Goal: Transaction & Acquisition: Purchase product/service

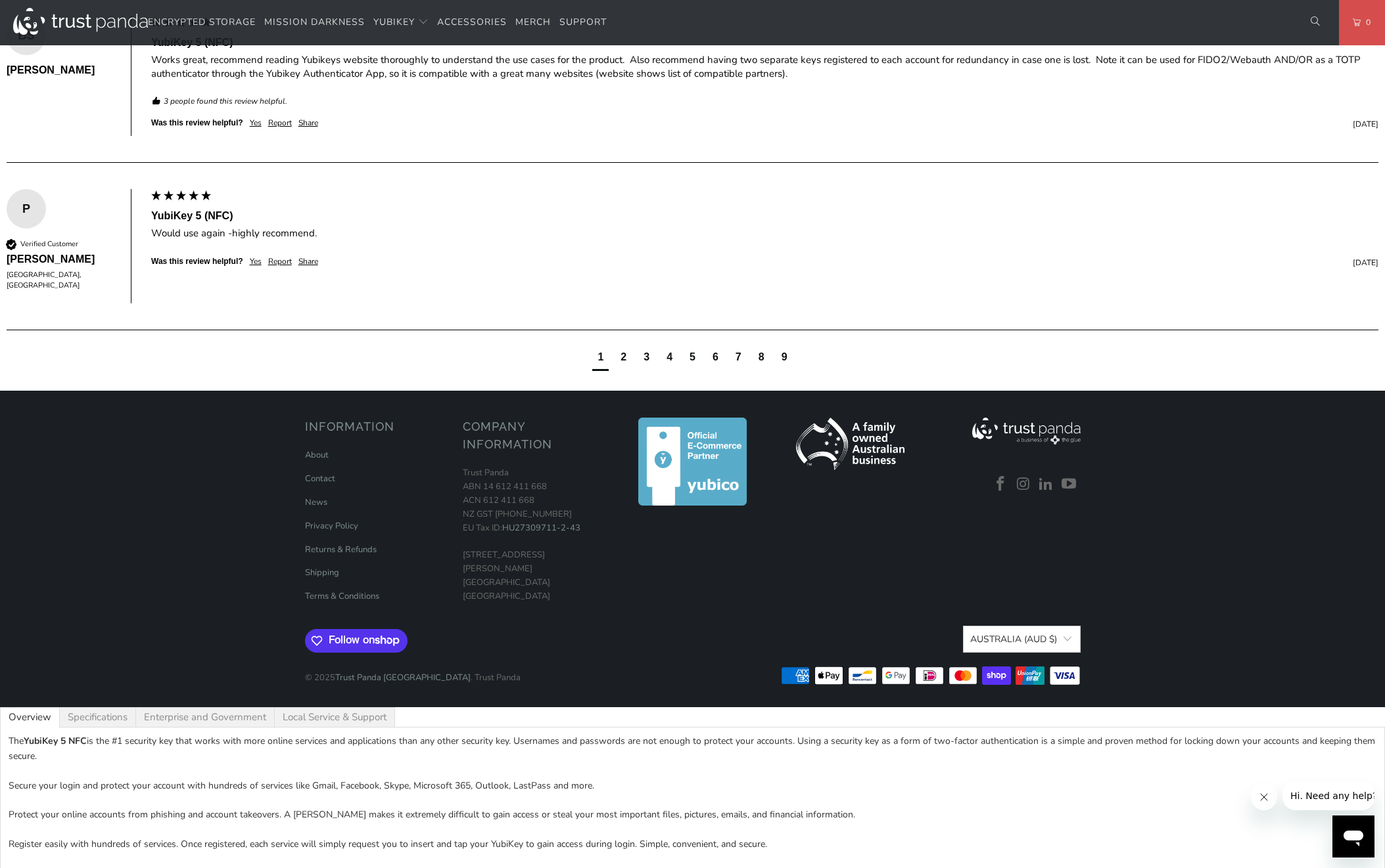
scroll to position [614, 0]
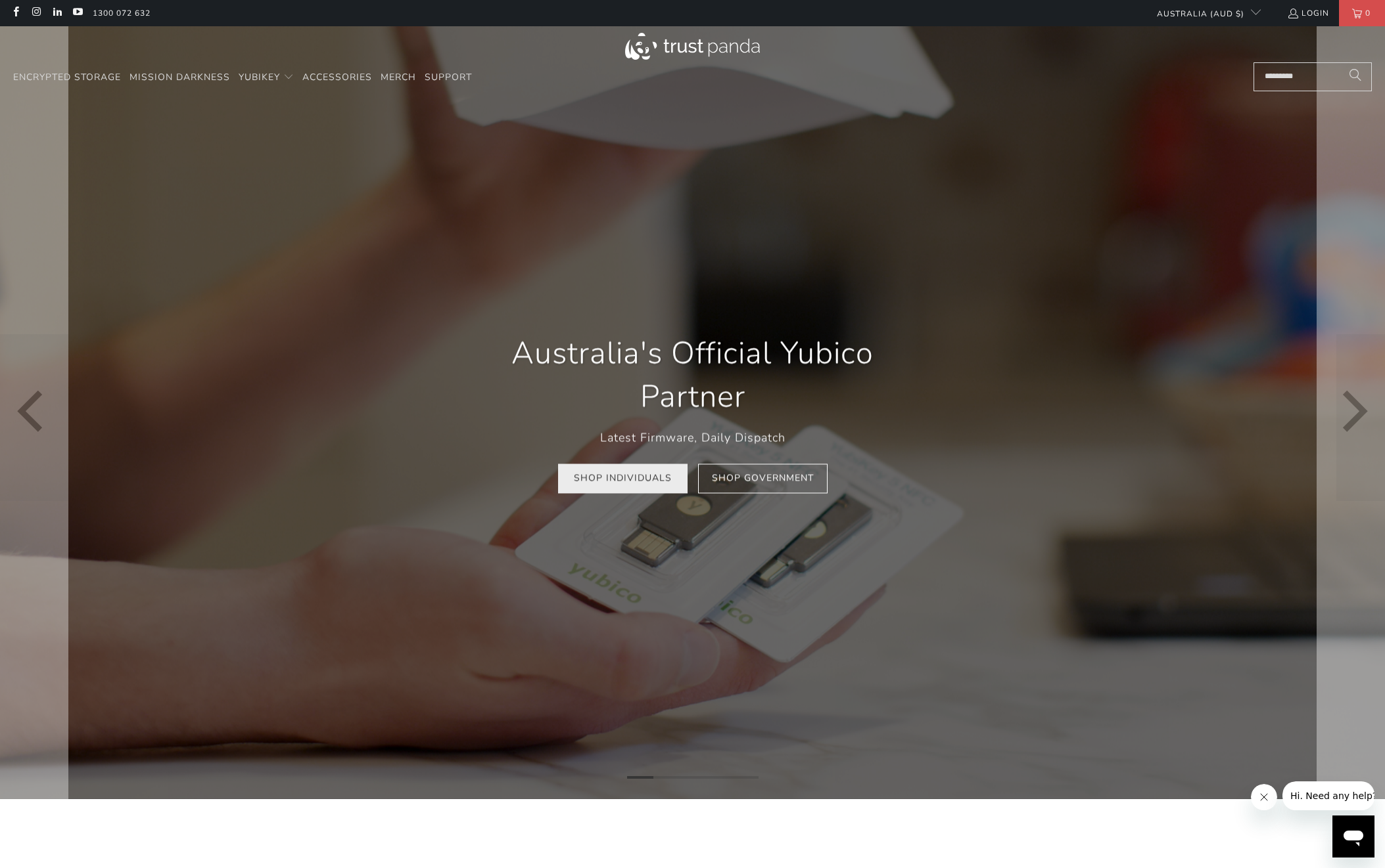
click at [643, 485] on link "Shop Individuals" at bounding box center [622, 478] width 129 height 29
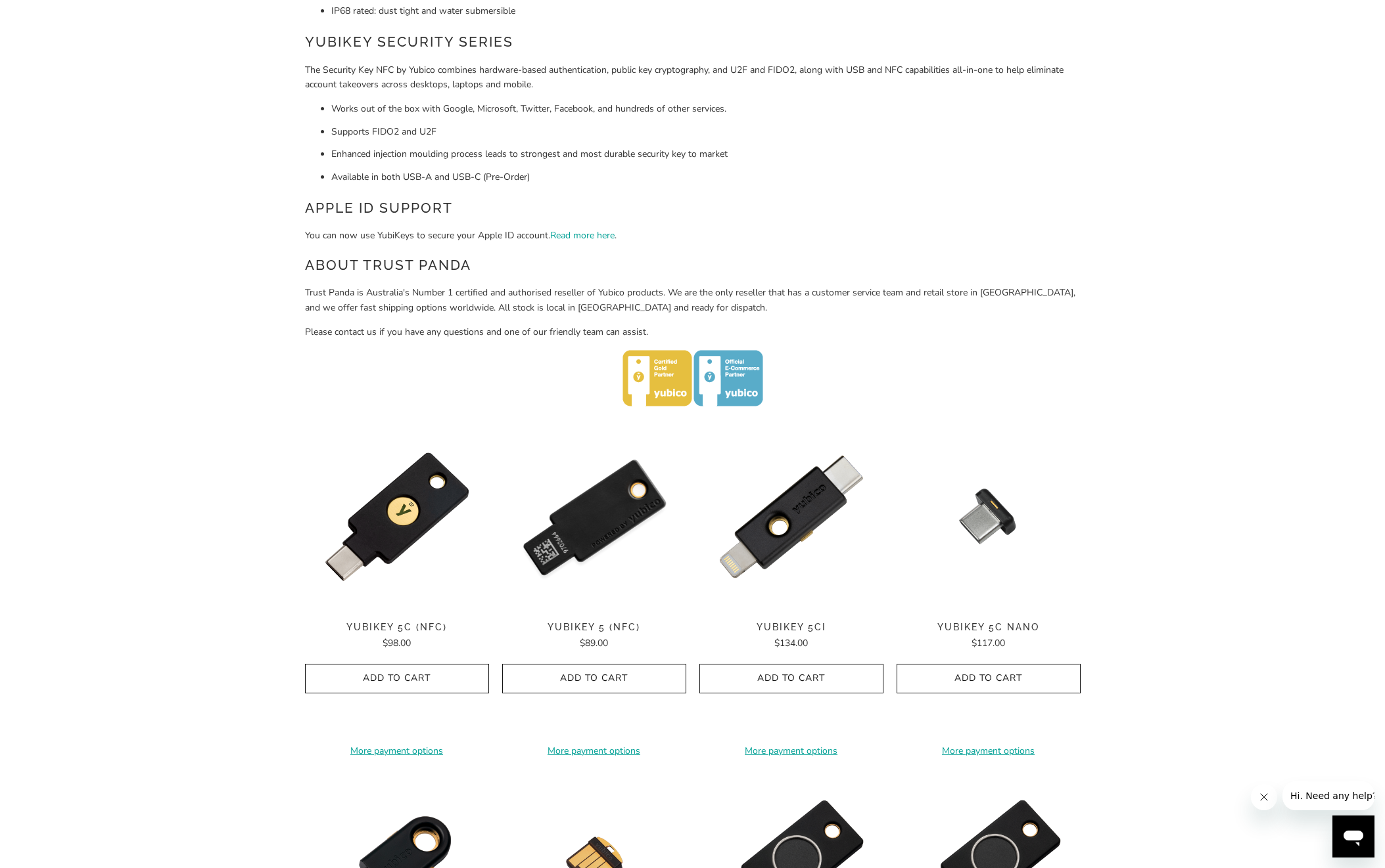
scroll to position [329, 0]
